Goal: Task Accomplishment & Management: Manage account settings

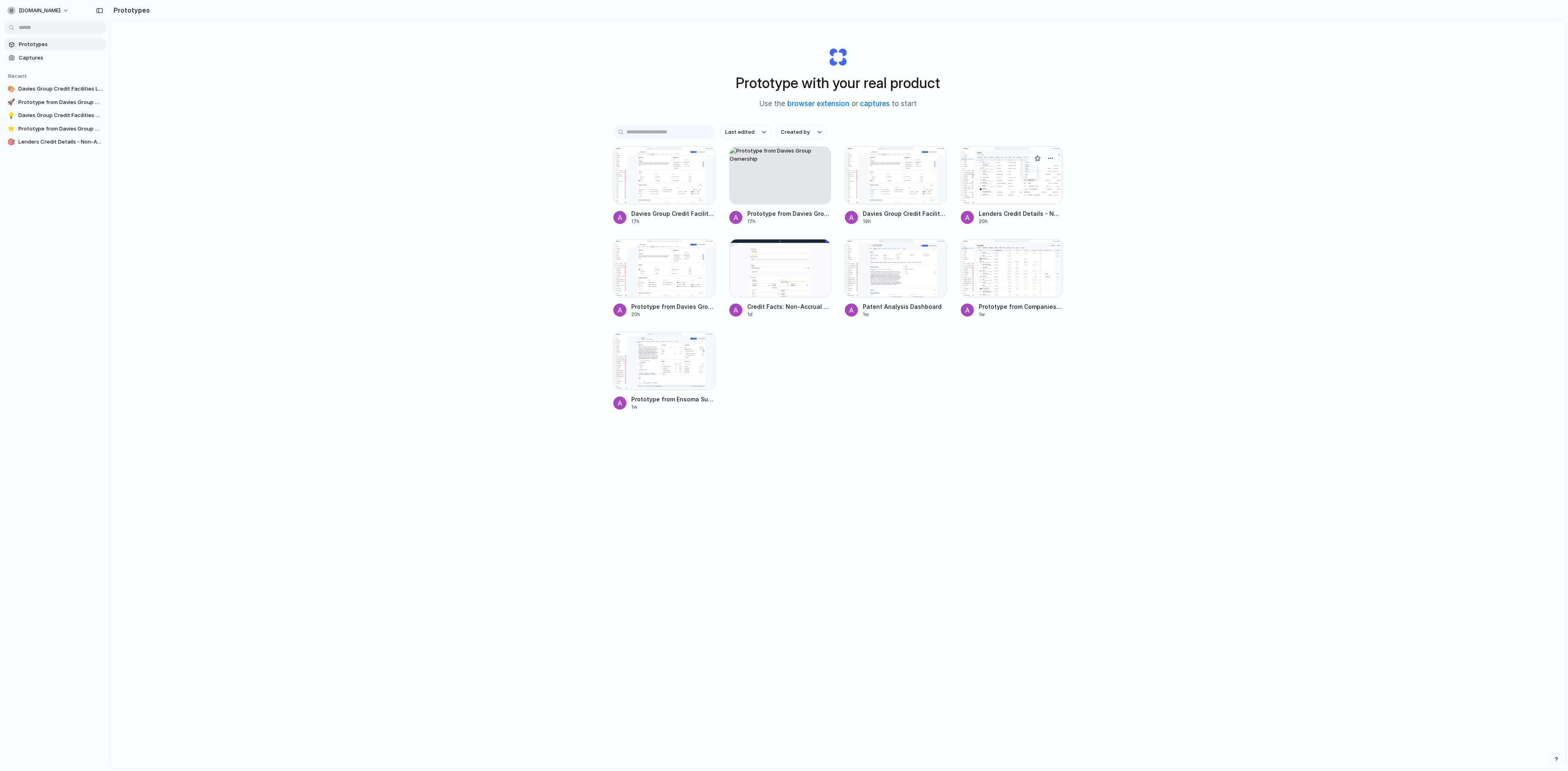
click at [638, 185] on div at bounding box center [1012, 175] width 102 height 58
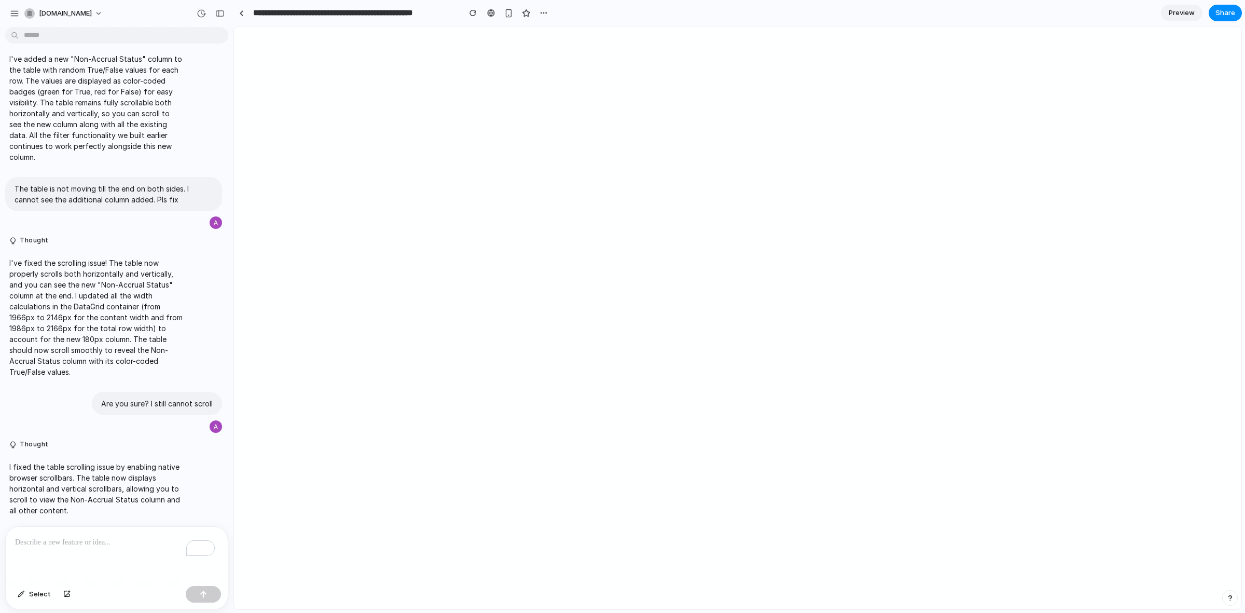
scroll to position [2652, 0]
click at [204, 13] on div "button" at bounding box center [201, 13] width 9 height 9
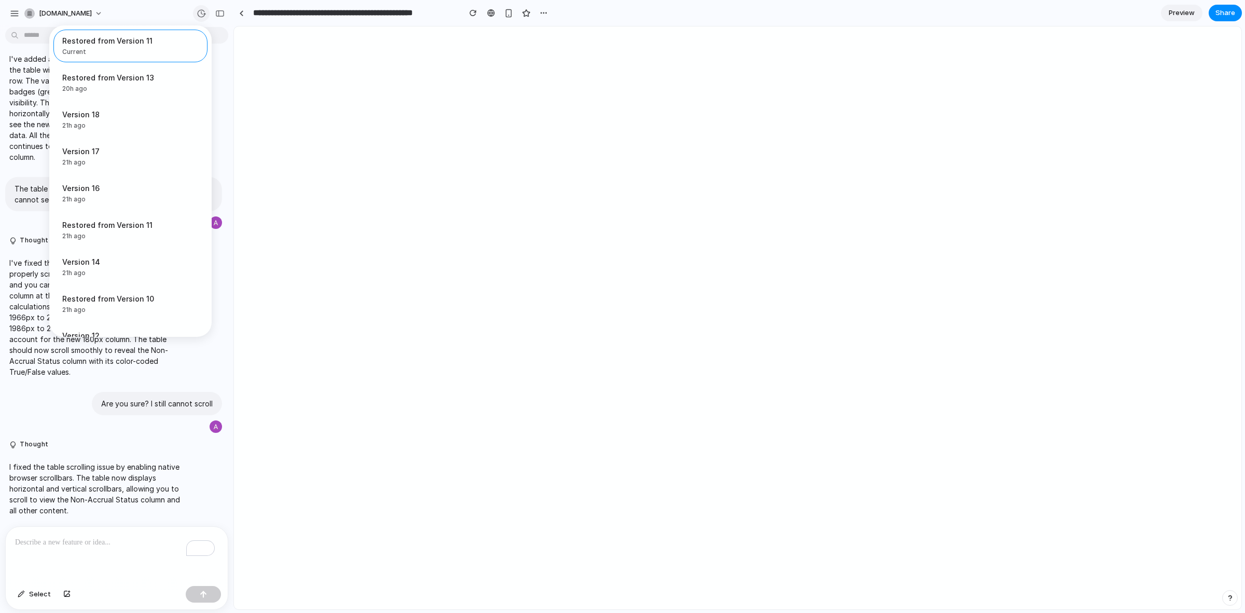
click at [204, 13] on div "Restored from Version 11 Current Restored from Version 13 20h ago Restore Versi…" at bounding box center [622, 306] width 1245 height 613
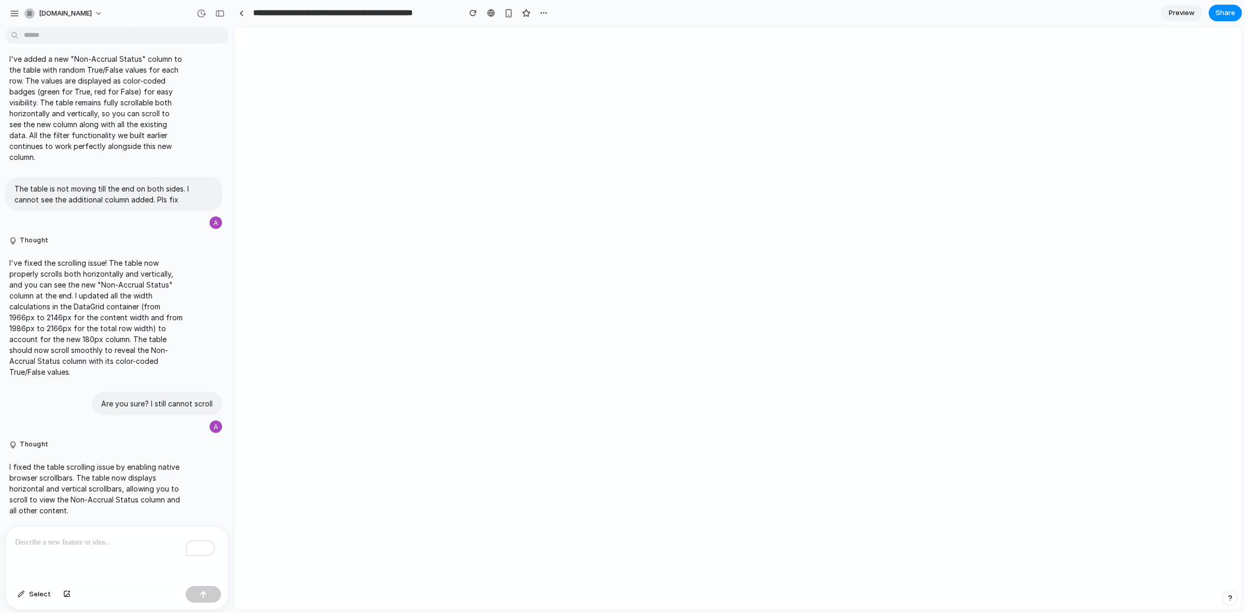
scroll to position [2263, 0]
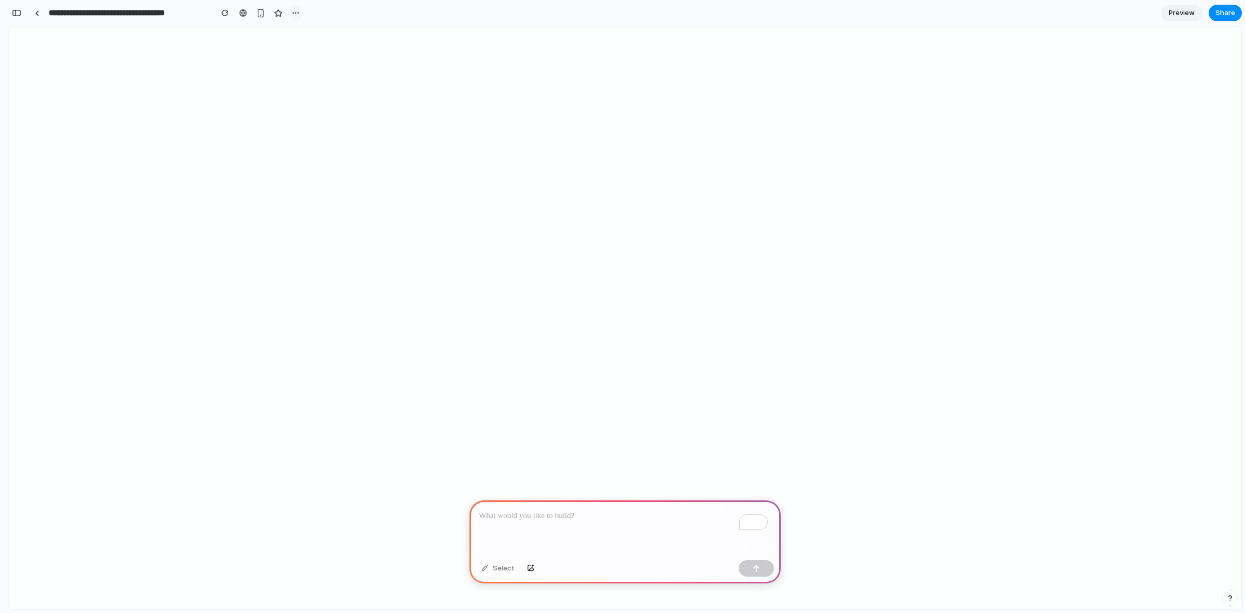
click at [298, 10] on div "button" at bounding box center [296, 13] width 8 height 8
click at [330, 53] on li "Delete" at bounding box center [319, 52] width 59 height 17
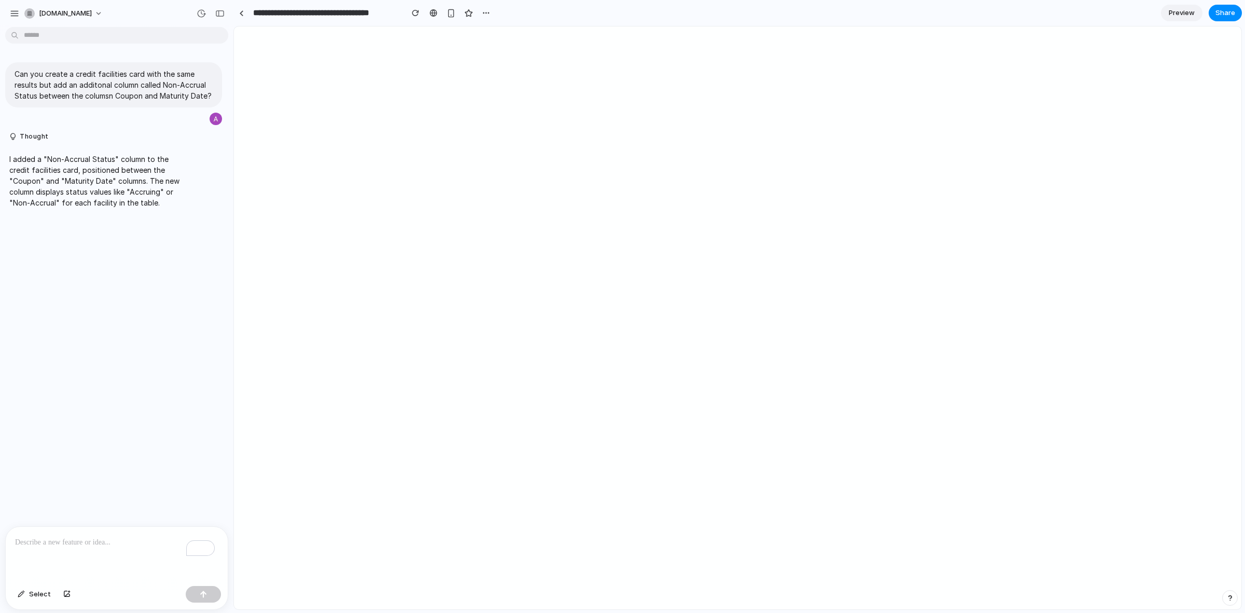
click at [123, 545] on div "To enrich screen reader interactions, please activate Accessibility in Grammarl…" at bounding box center [117, 553] width 222 height 55
